Goal: Task Accomplishment & Management: Manage account settings

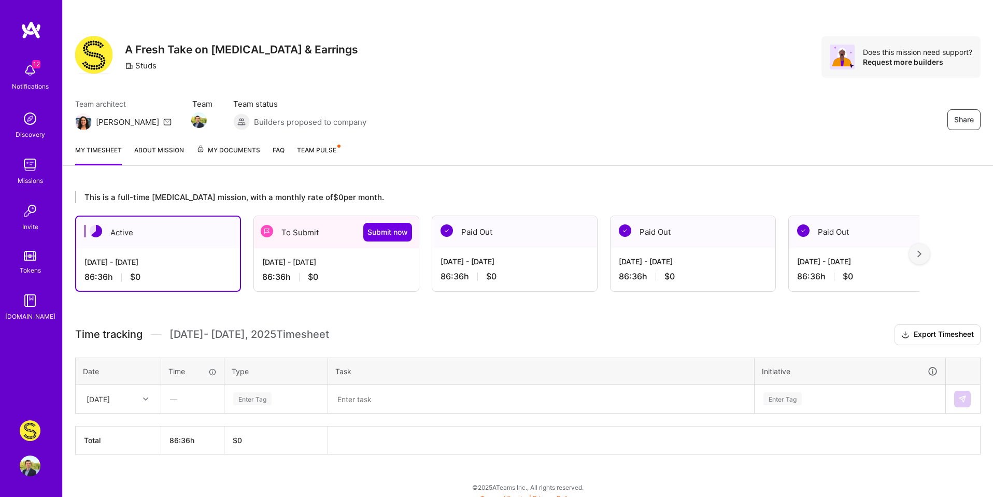
click at [354, 288] on div "[DATE] - [DATE] 86:36 h $0" at bounding box center [336, 269] width 165 height 43
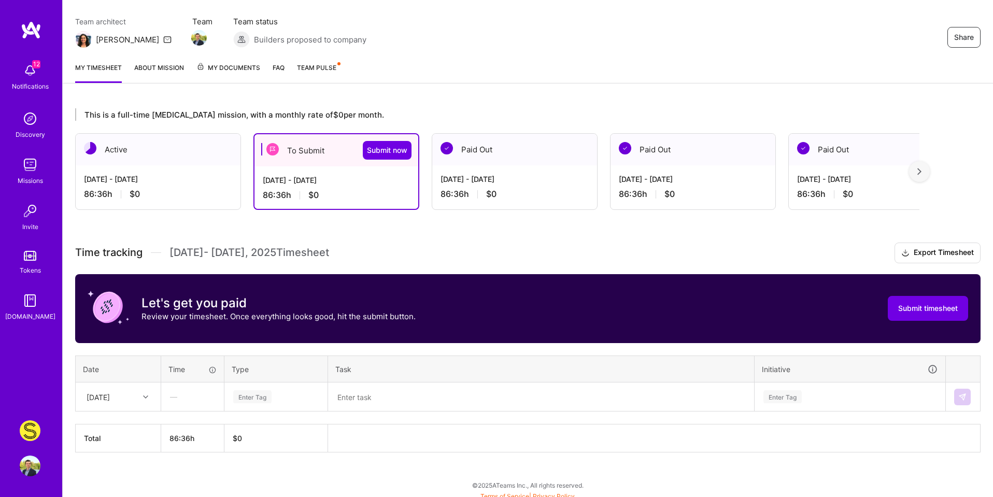
scroll to position [89, 0]
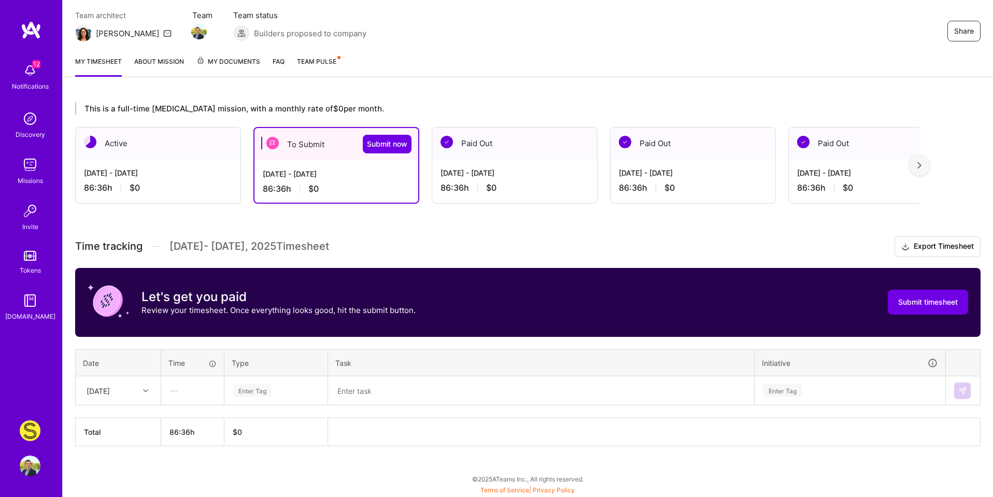
click at [531, 191] on div "86:36 h $0" at bounding box center [515, 187] width 148 height 11
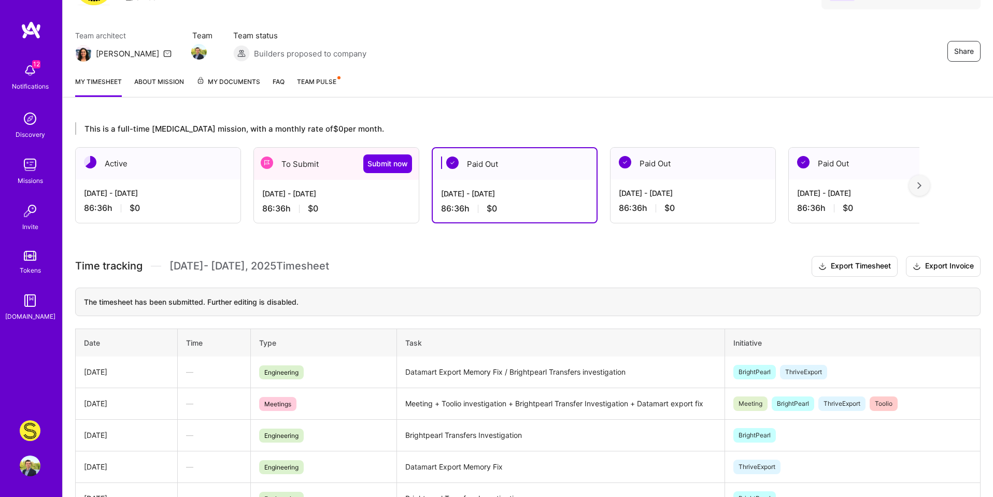
scroll to position [0, 0]
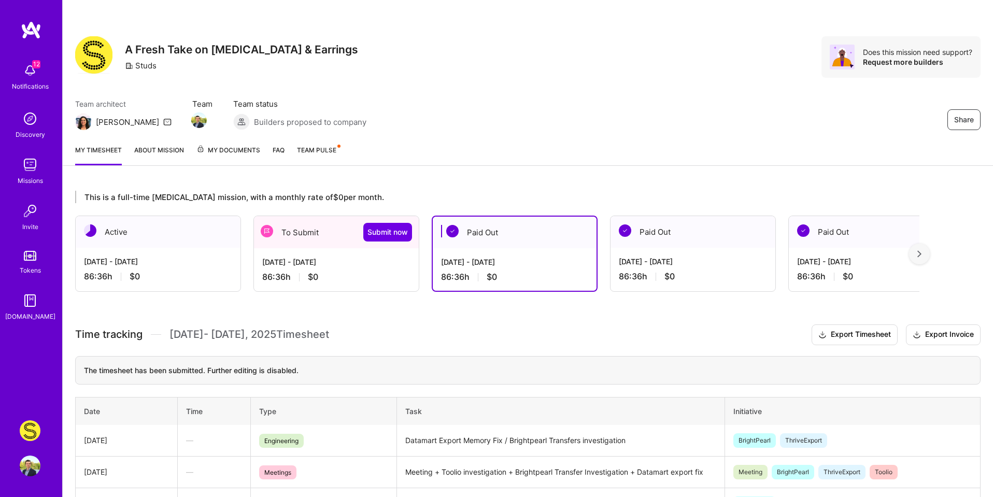
click at [743, 265] on div "[DATE] - [DATE]" at bounding box center [693, 261] width 148 height 11
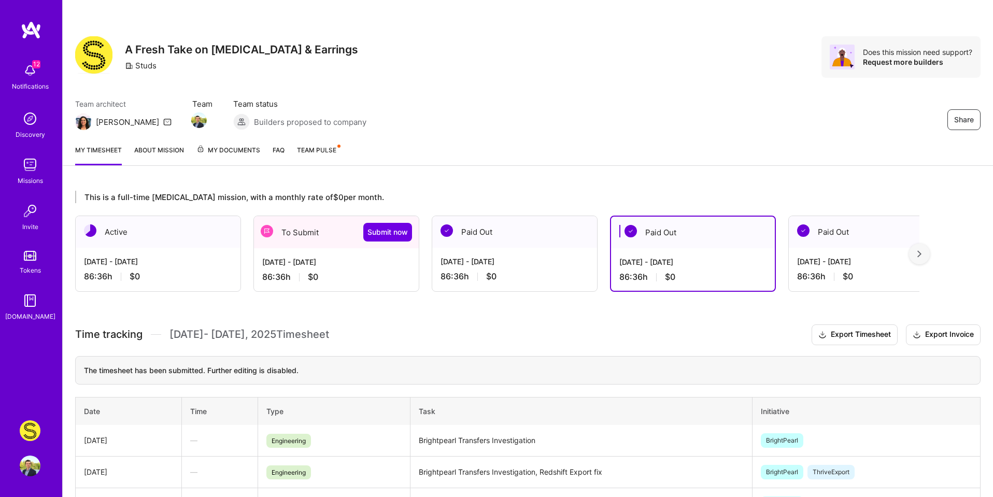
click at [919, 256] on img at bounding box center [920, 253] width 4 height 7
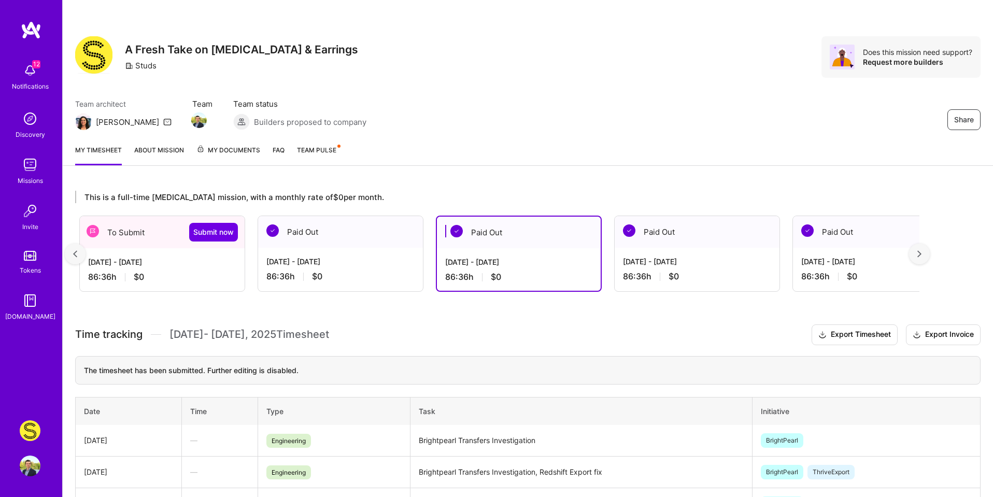
scroll to position [0, 191]
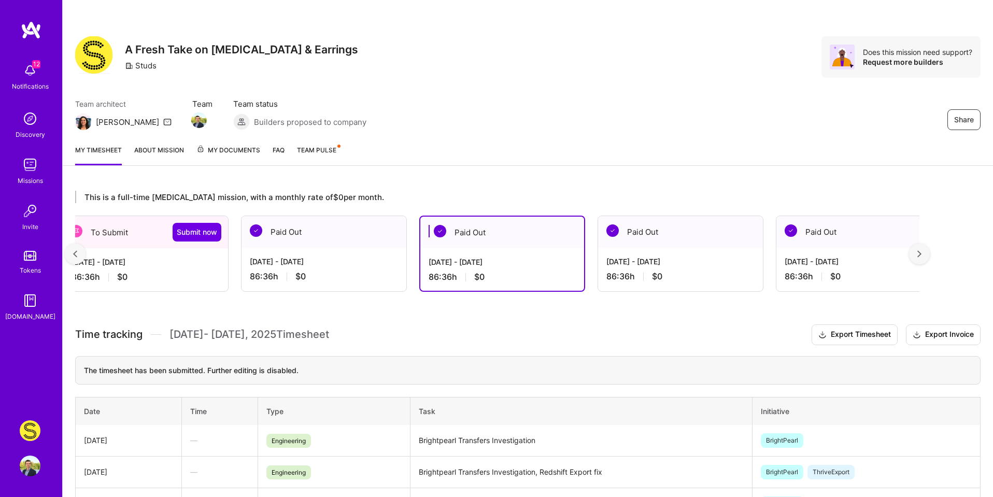
click at [919, 256] on img at bounding box center [920, 253] width 4 height 7
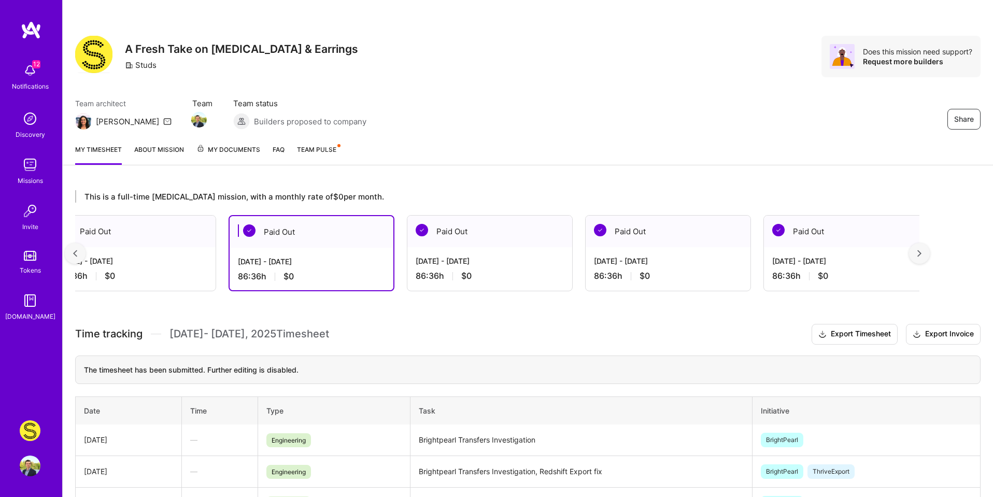
click at [919, 256] on img at bounding box center [920, 253] width 4 height 7
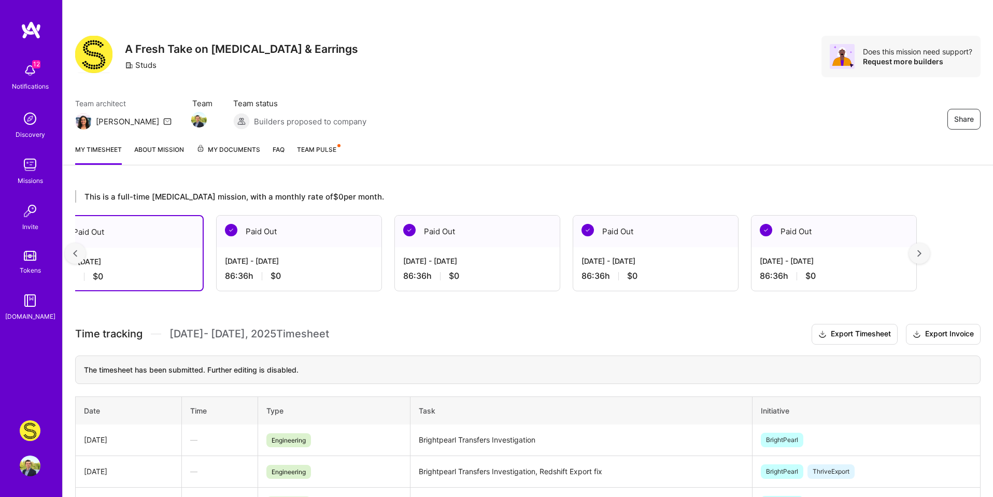
click at [919, 256] on img at bounding box center [920, 253] width 4 height 7
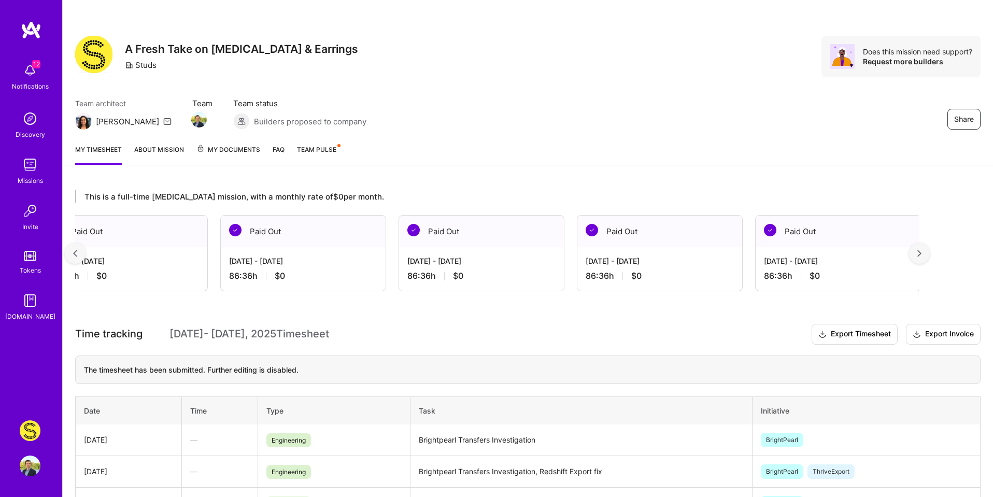
scroll to position [0, 763]
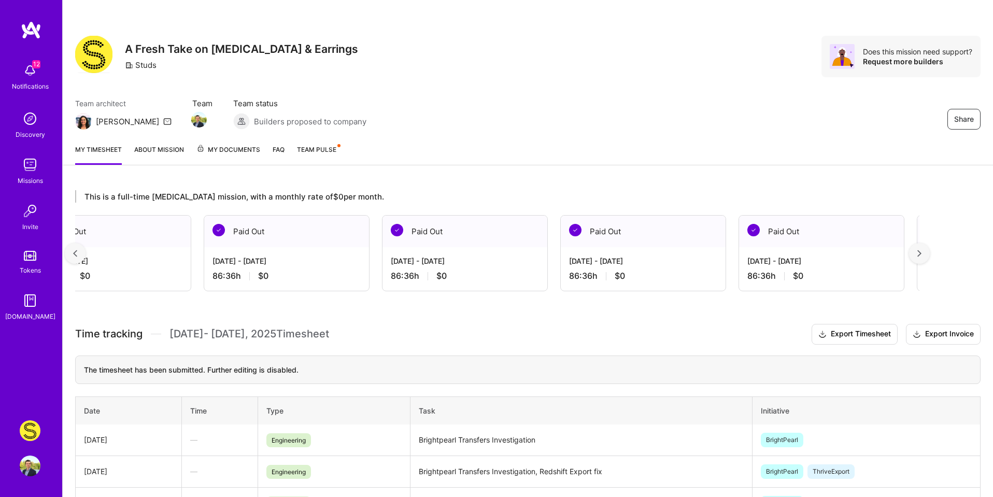
click at [846, 260] on div "[DATE] - [DATE]" at bounding box center [822, 261] width 148 height 11
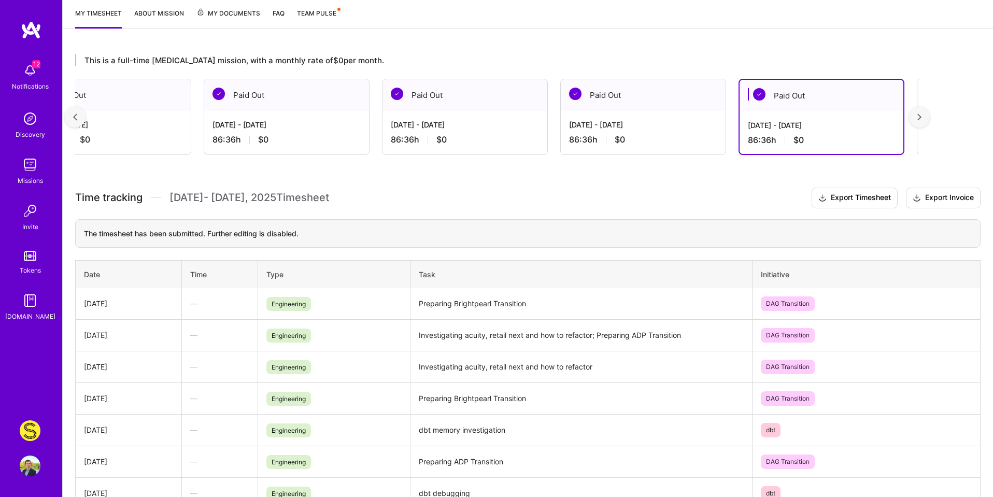
scroll to position [138, 0]
click at [32, 465] on img at bounding box center [30, 466] width 21 height 21
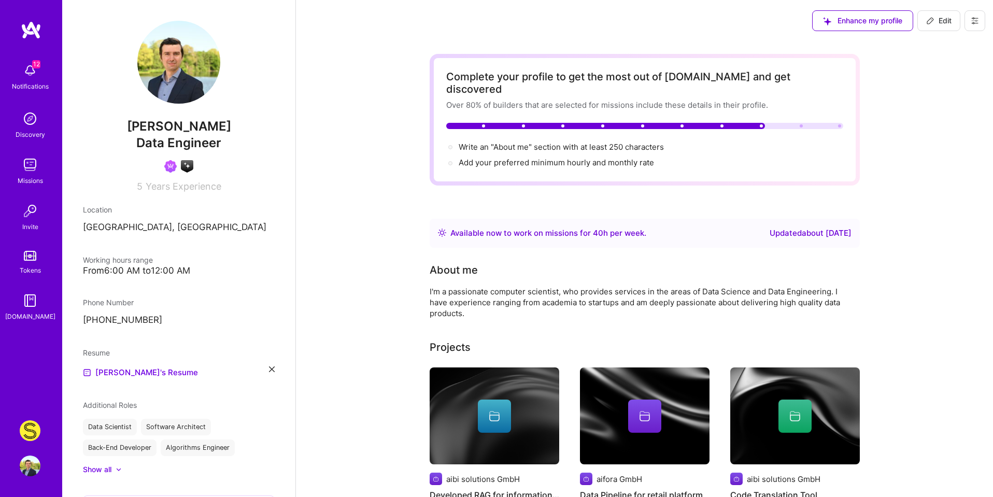
click at [972, 24] on icon at bounding box center [975, 21] width 8 height 8
click at [945, 97] on button "Log Out" at bounding box center [947, 97] width 78 height 26
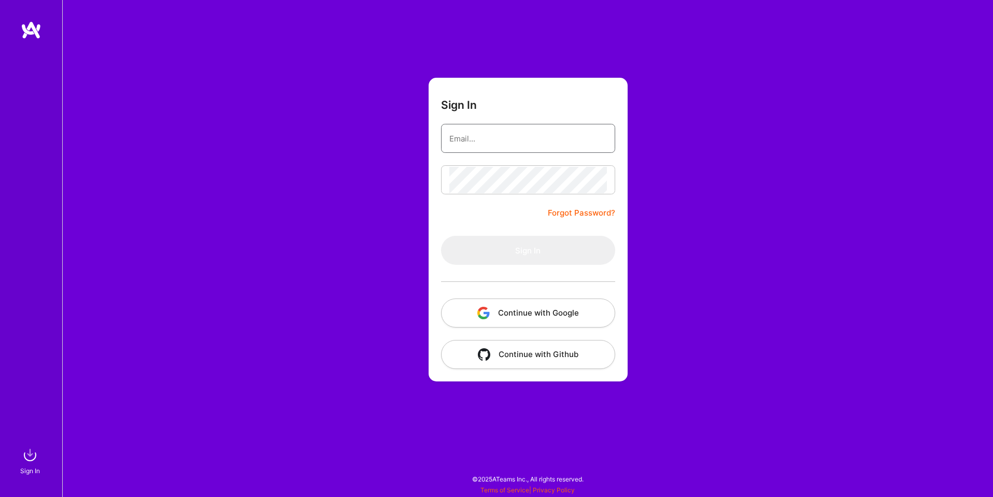
type input "[EMAIL_ADDRESS][DOMAIN_NAME]"
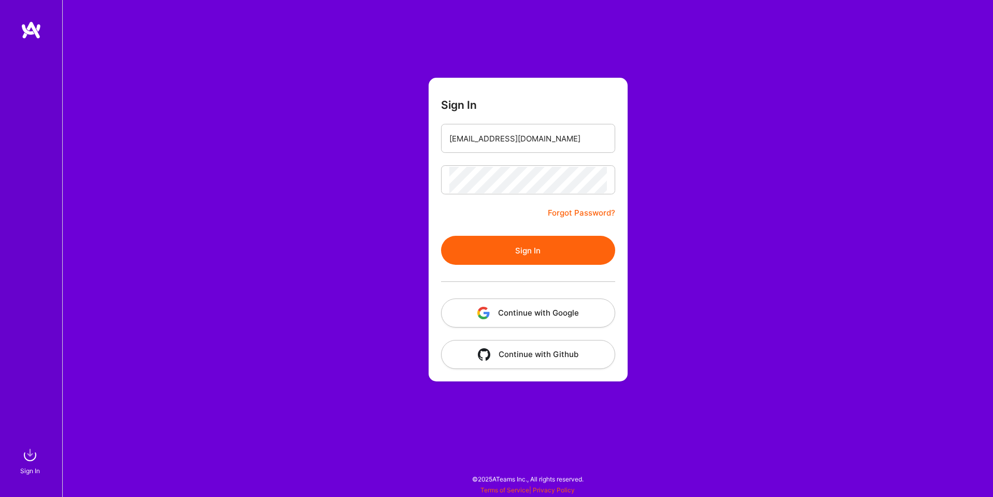
click at [509, 316] on button "Continue with Google" at bounding box center [528, 313] width 174 height 29
